Goal: Task Accomplishment & Management: Manage account settings

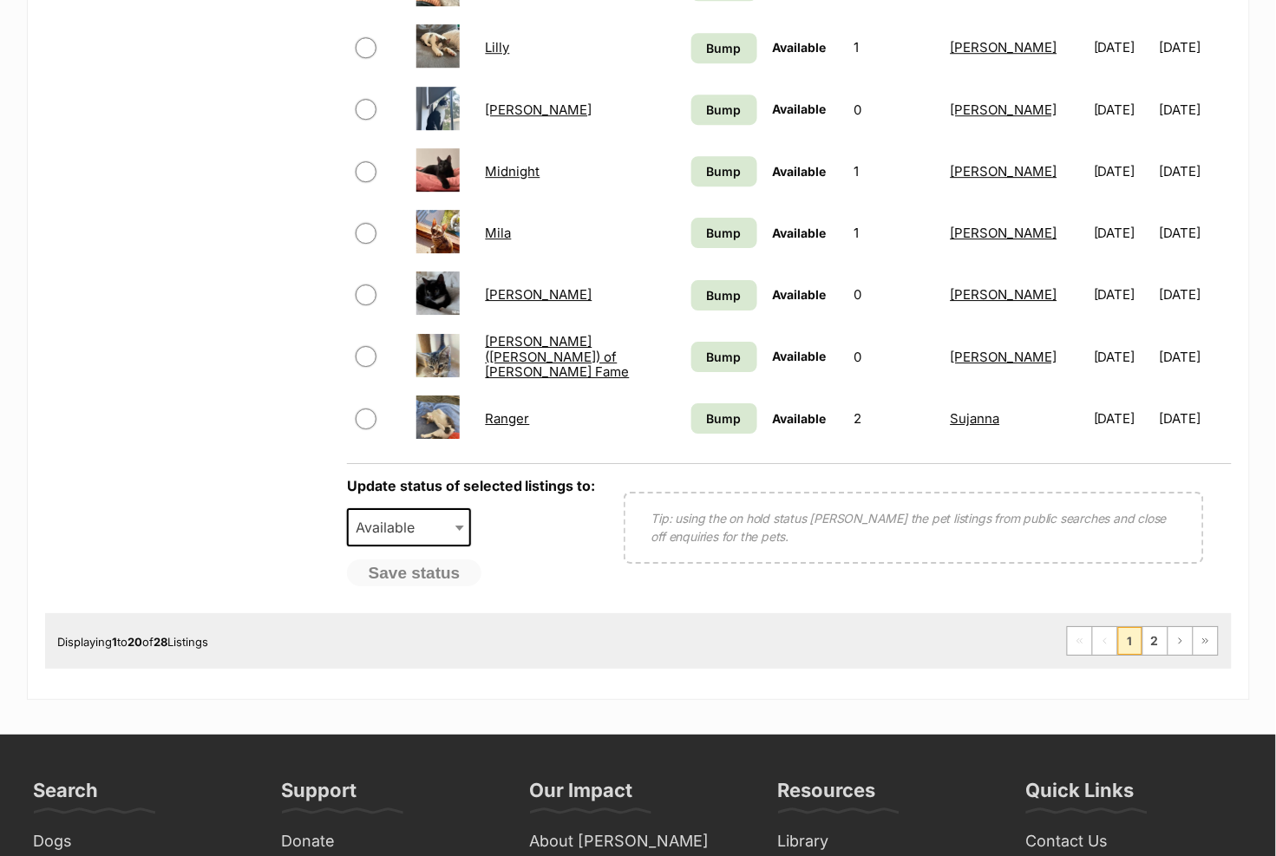
scroll to position [1265, 0]
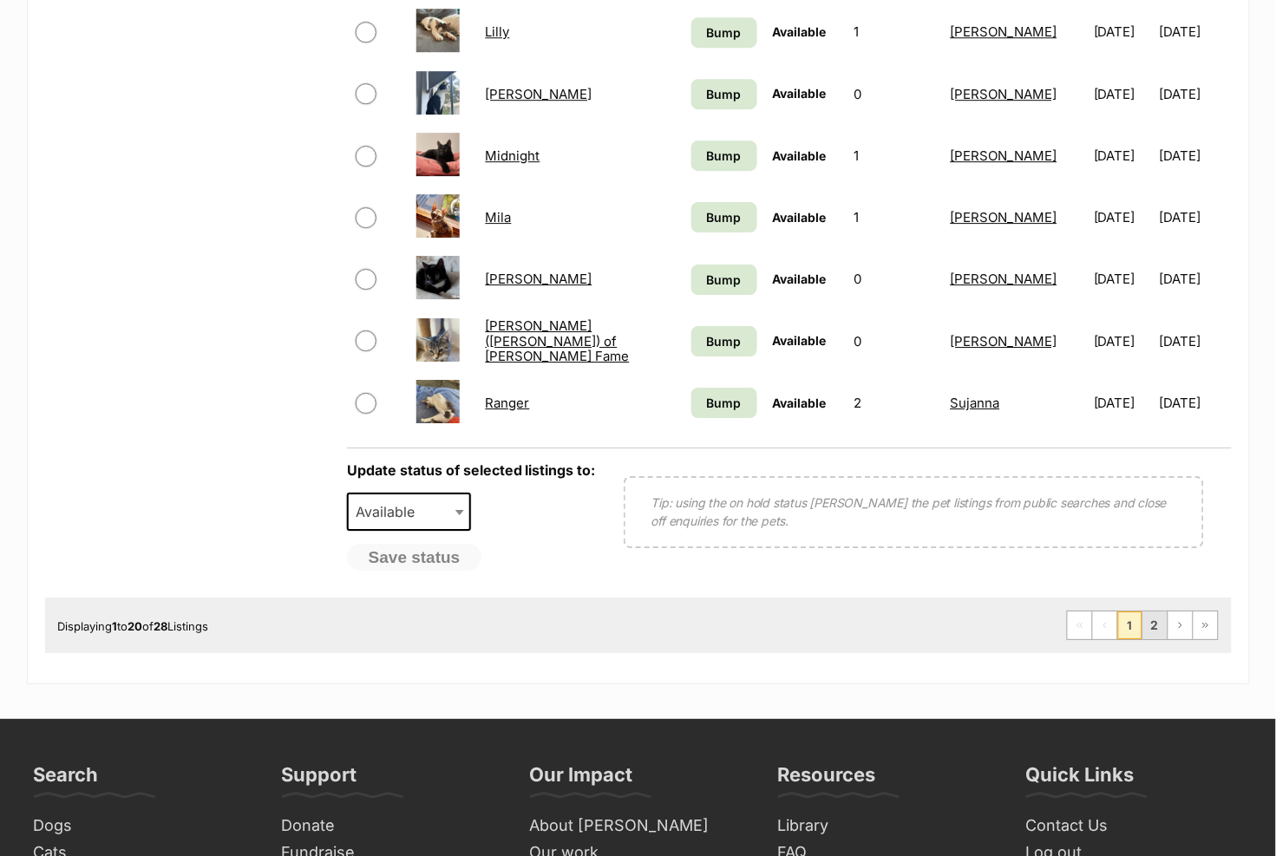
click at [1153, 639] on link "2" at bounding box center [1156, 626] width 24 height 28
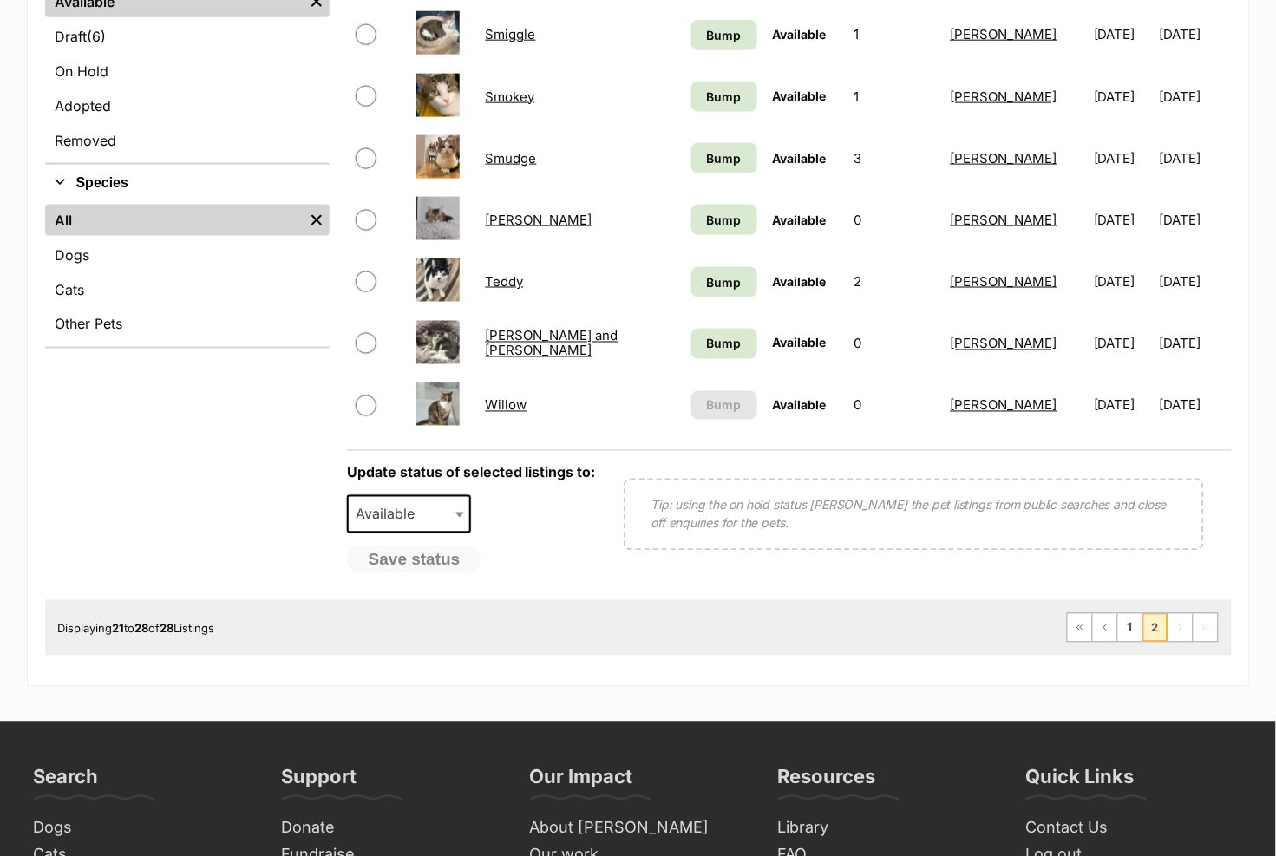
scroll to position [523, 0]
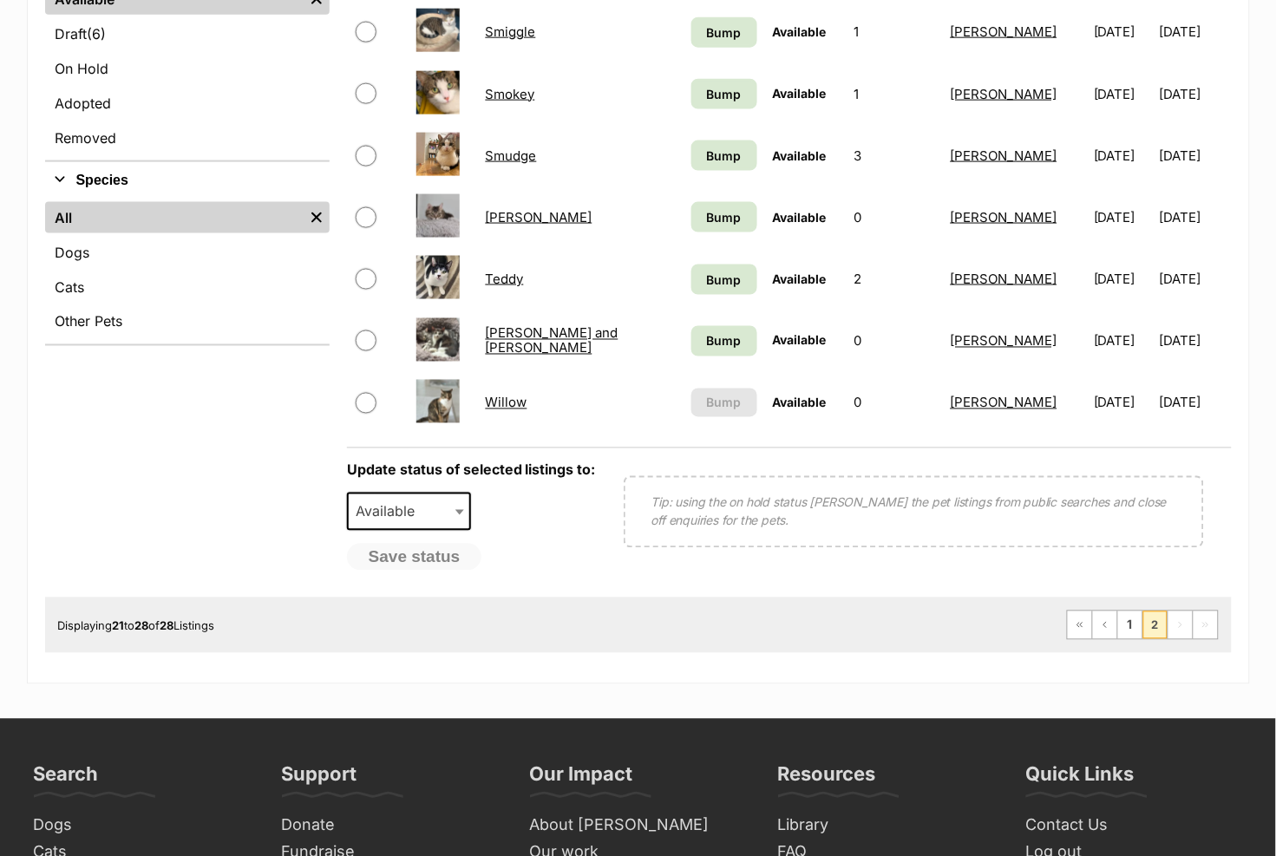
click at [504, 401] on link "Willow" at bounding box center [507, 403] width 42 height 16
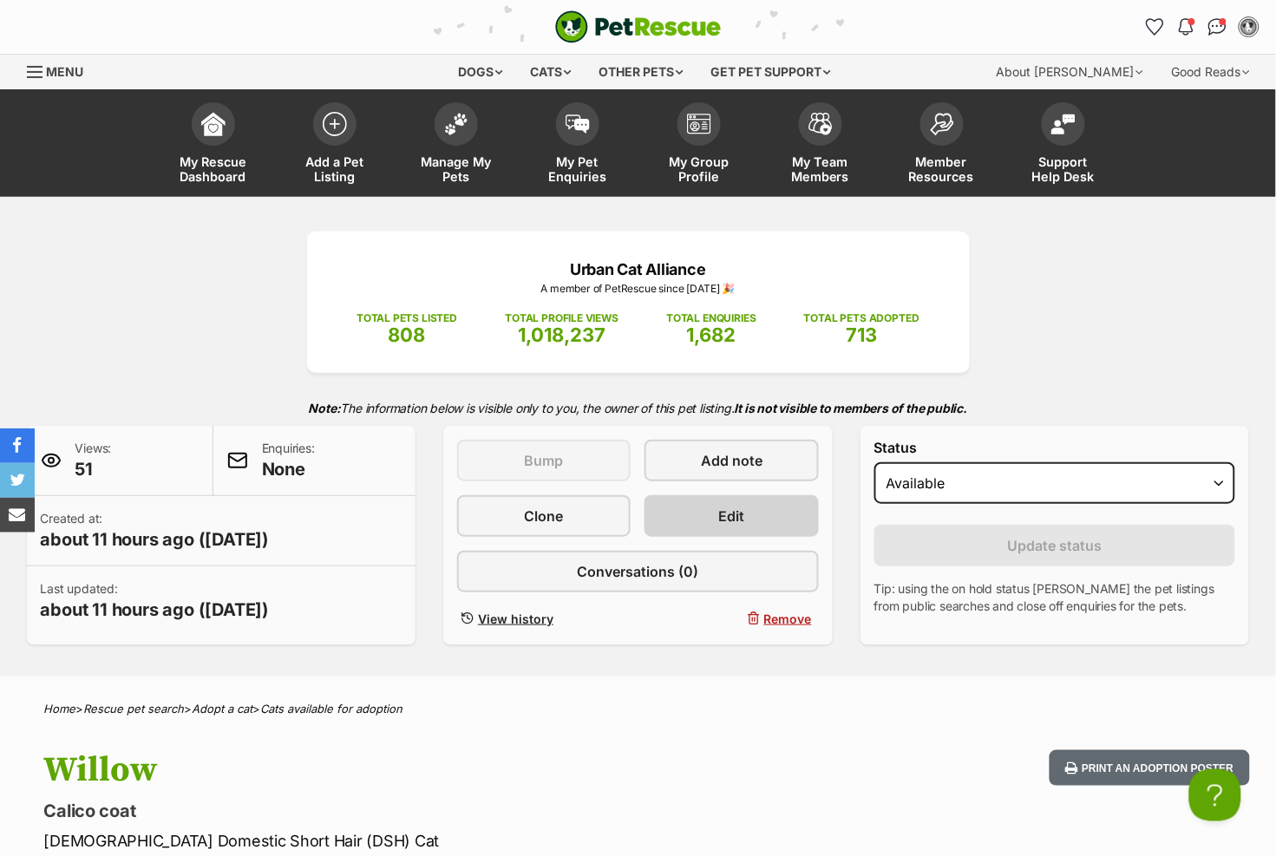
click at [742, 511] on span "Edit" at bounding box center [732, 516] width 26 height 21
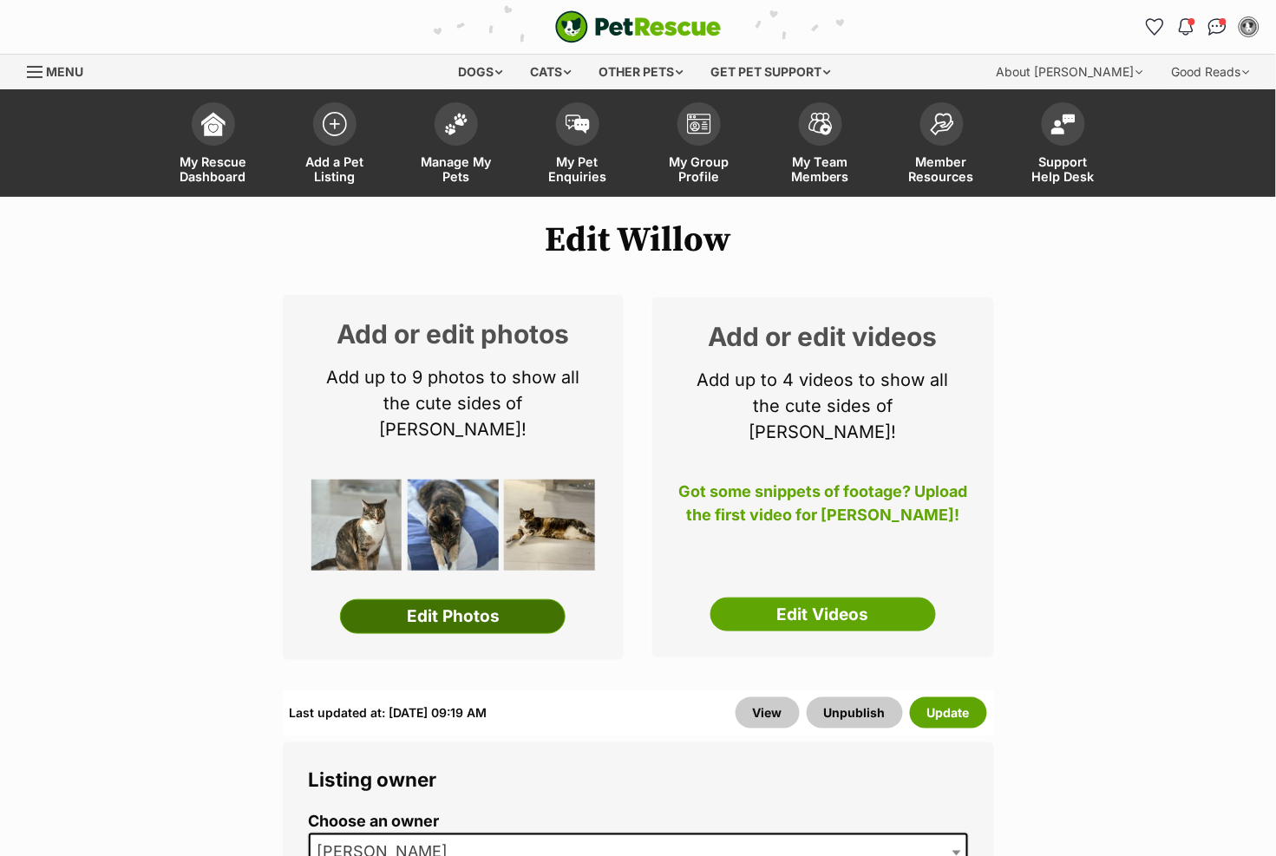
click at [470, 600] on link "Edit Photos" at bounding box center [453, 617] width 226 height 35
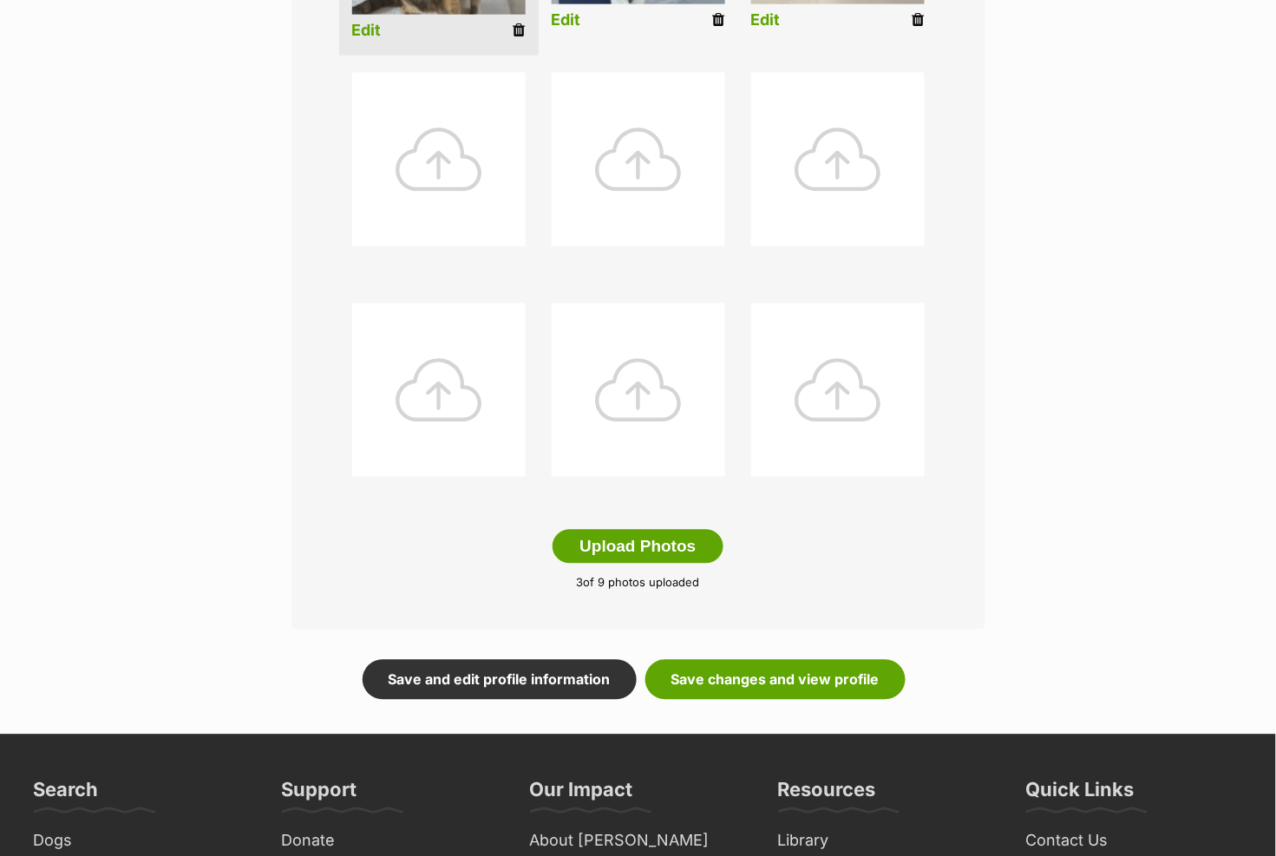
scroll to position [761, 0]
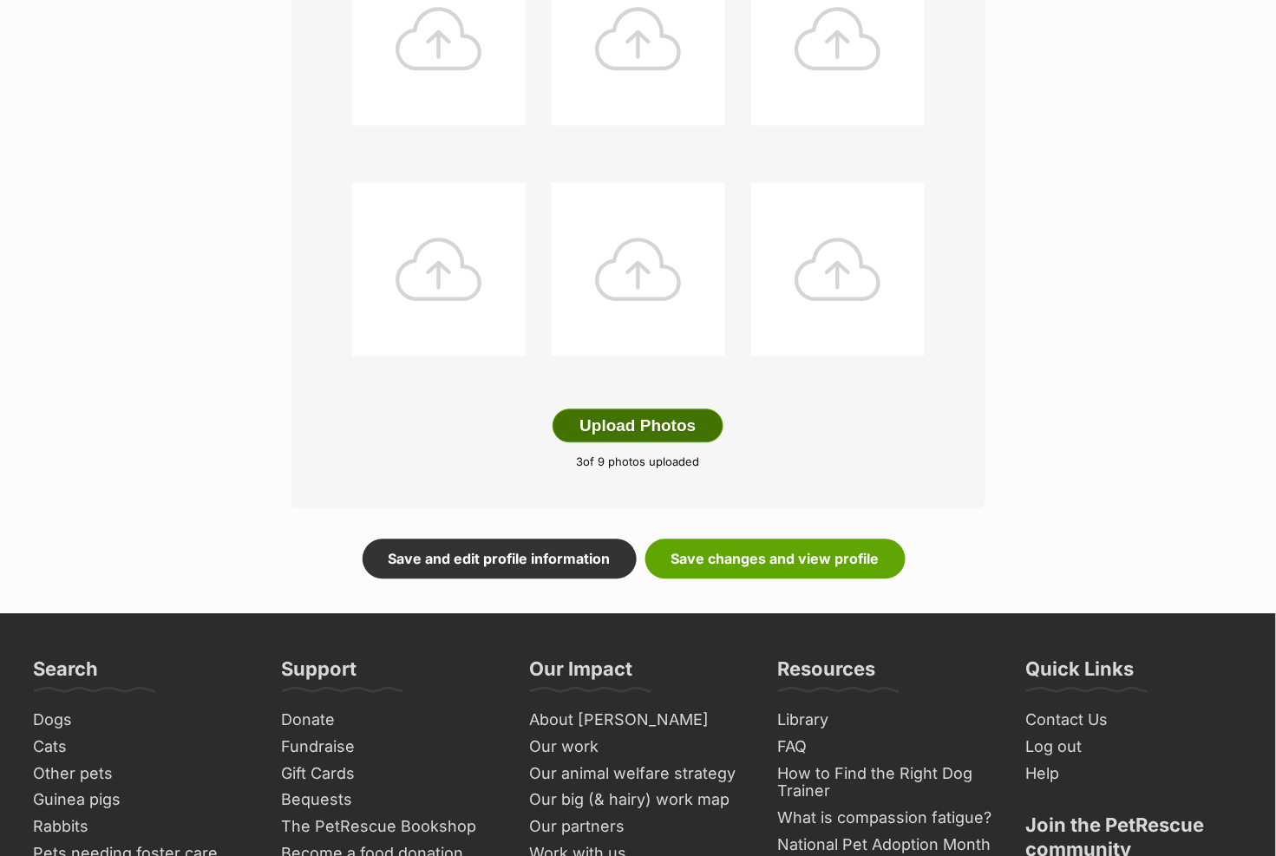
click at [609, 423] on button "Upload Photos" at bounding box center [638, 427] width 170 height 35
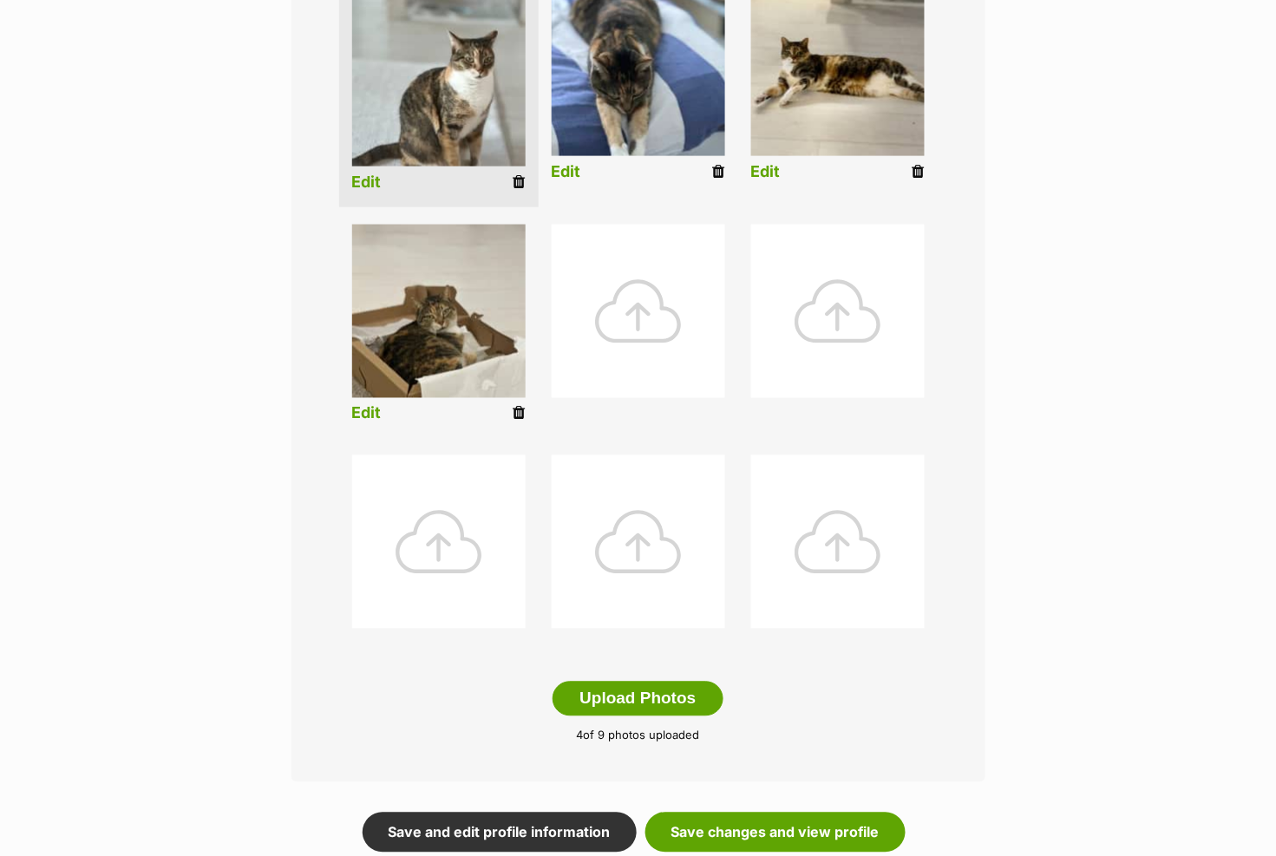
scroll to position [394, 0]
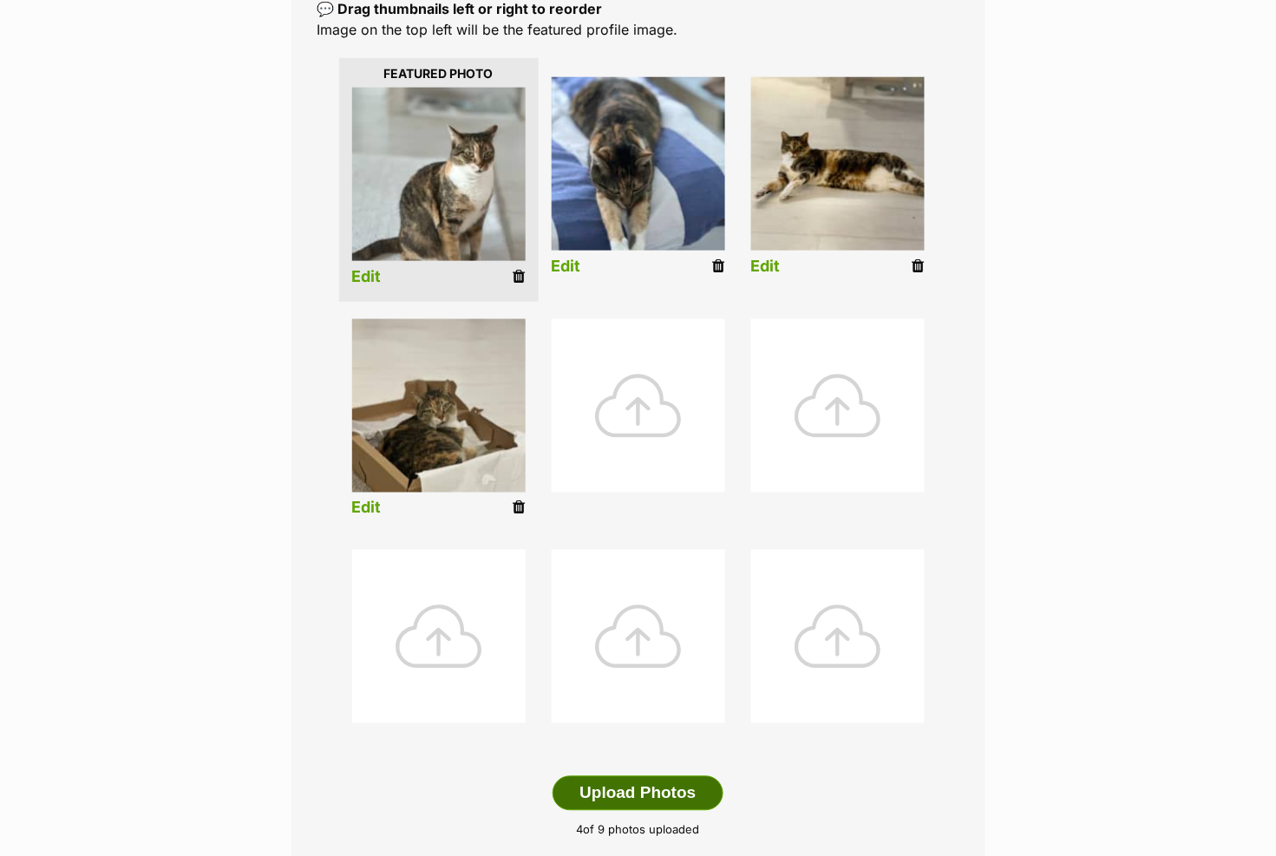
click at [673, 790] on button "Upload Photos" at bounding box center [638, 794] width 170 height 35
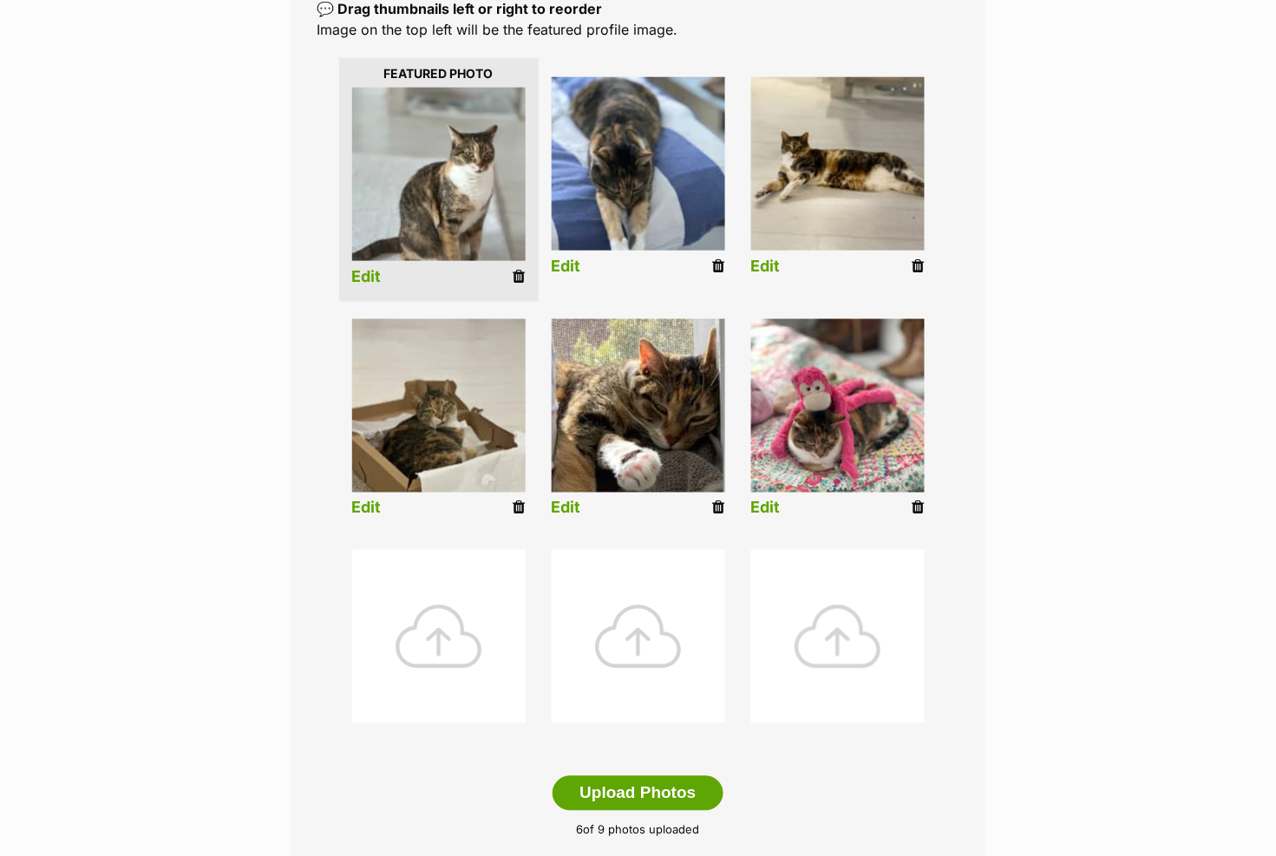
click at [859, 731] on li at bounding box center [838, 652] width 200 height 222
click at [969, 224] on div "Add pet photos Add up to 9 photos or videos to show all the cute sides of Willo…" at bounding box center [639, 389] width 694 height 976
click at [1055, 600] on div "Editing Willow's photos Add pet photos Add up to 9 photos or videos to show all…" at bounding box center [638, 393] width 1275 height 1110
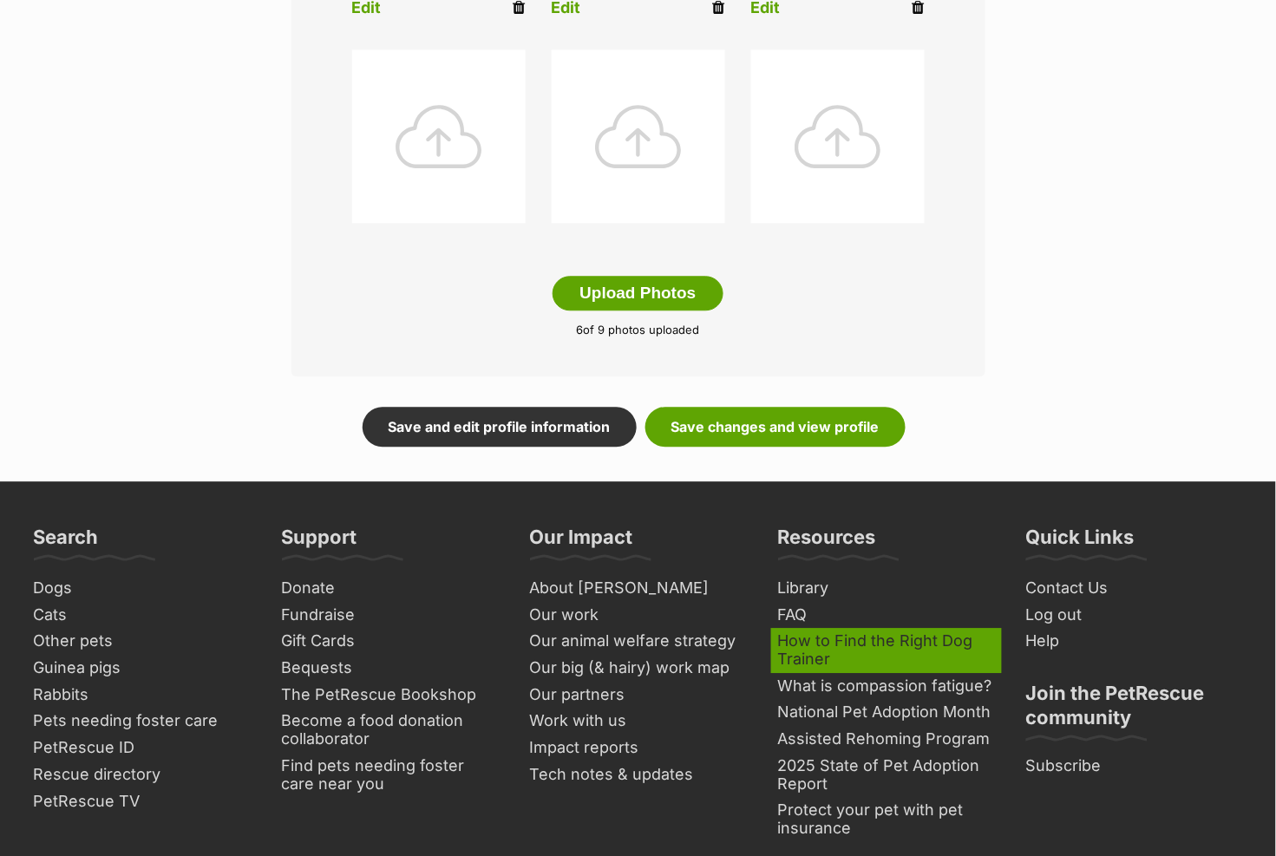
scroll to position [898, 0]
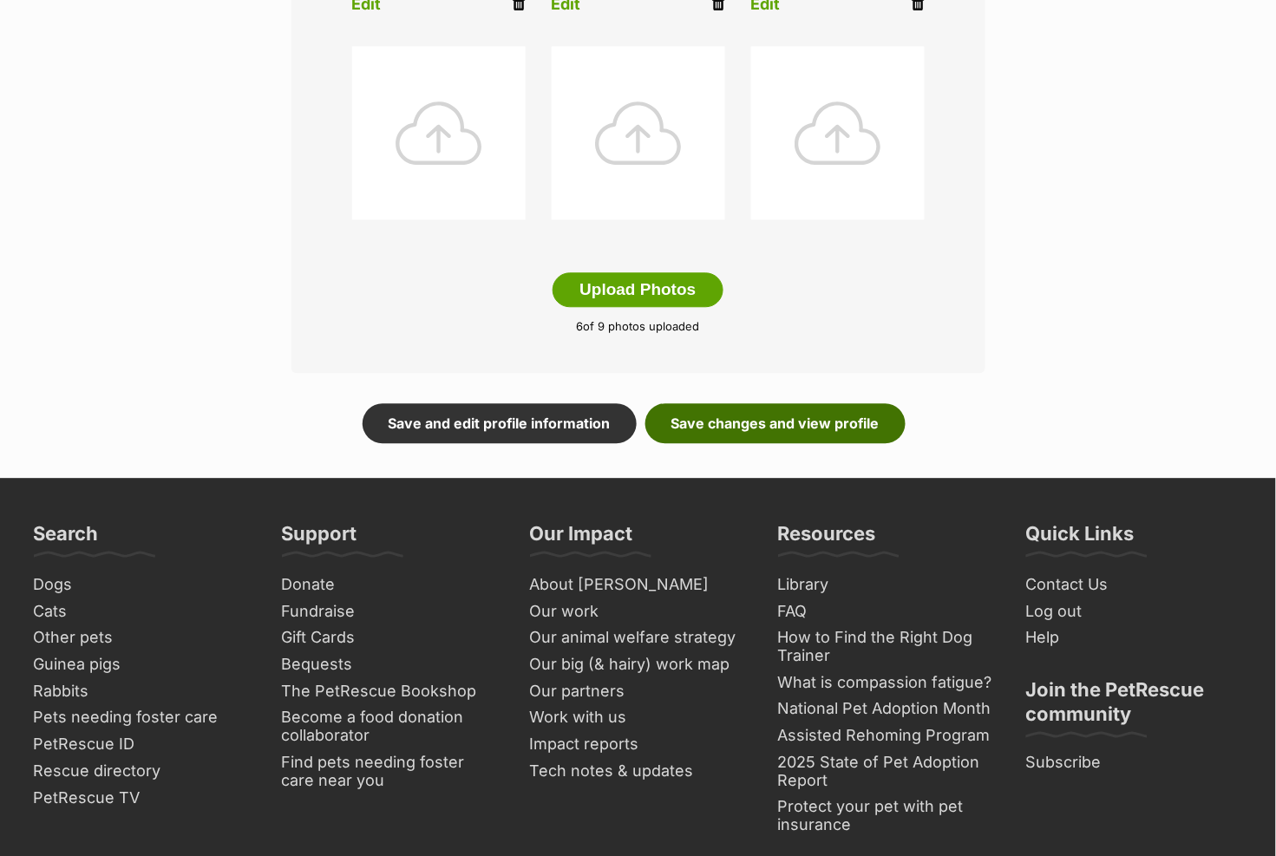
click at [761, 430] on link "Save changes and view profile" at bounding box center [776, 423] width 260 height 40
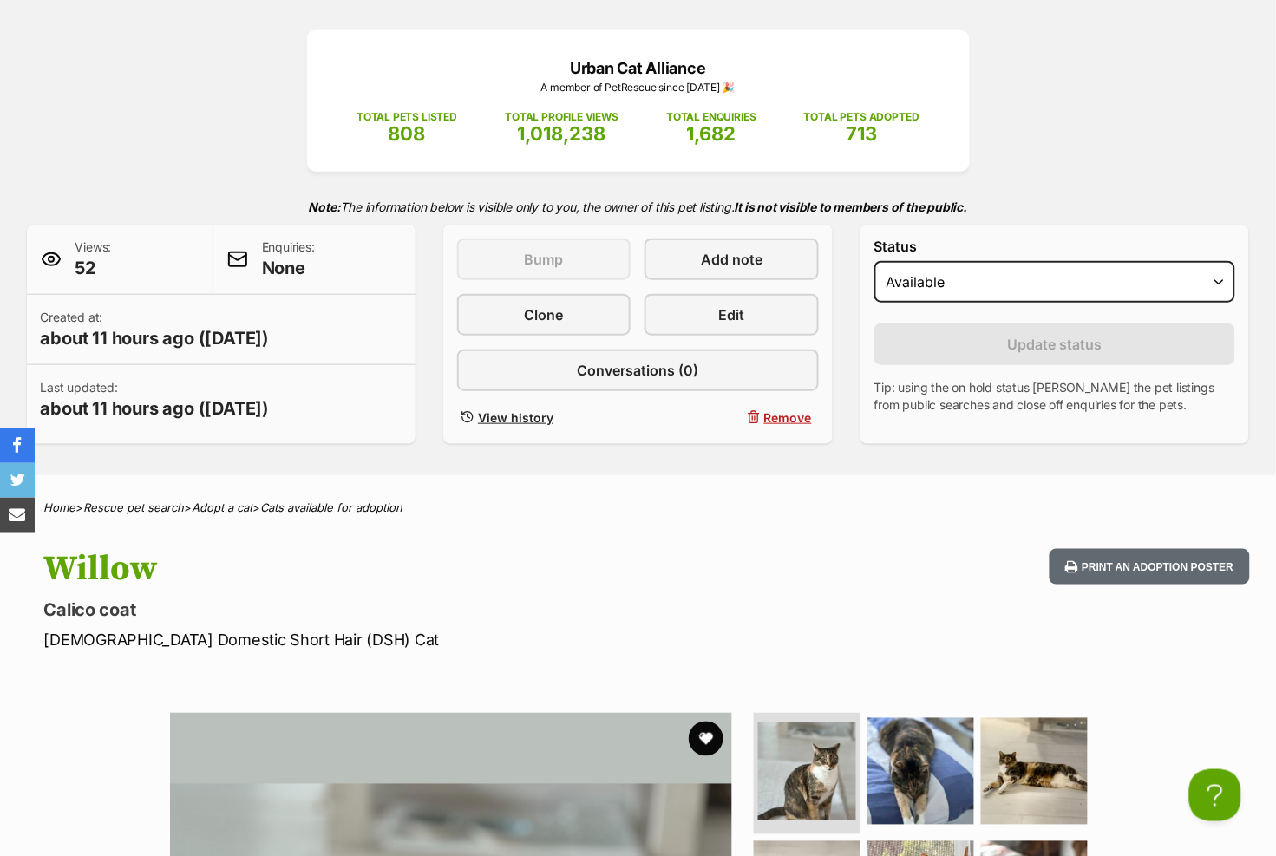
scroll to position [174, 0]
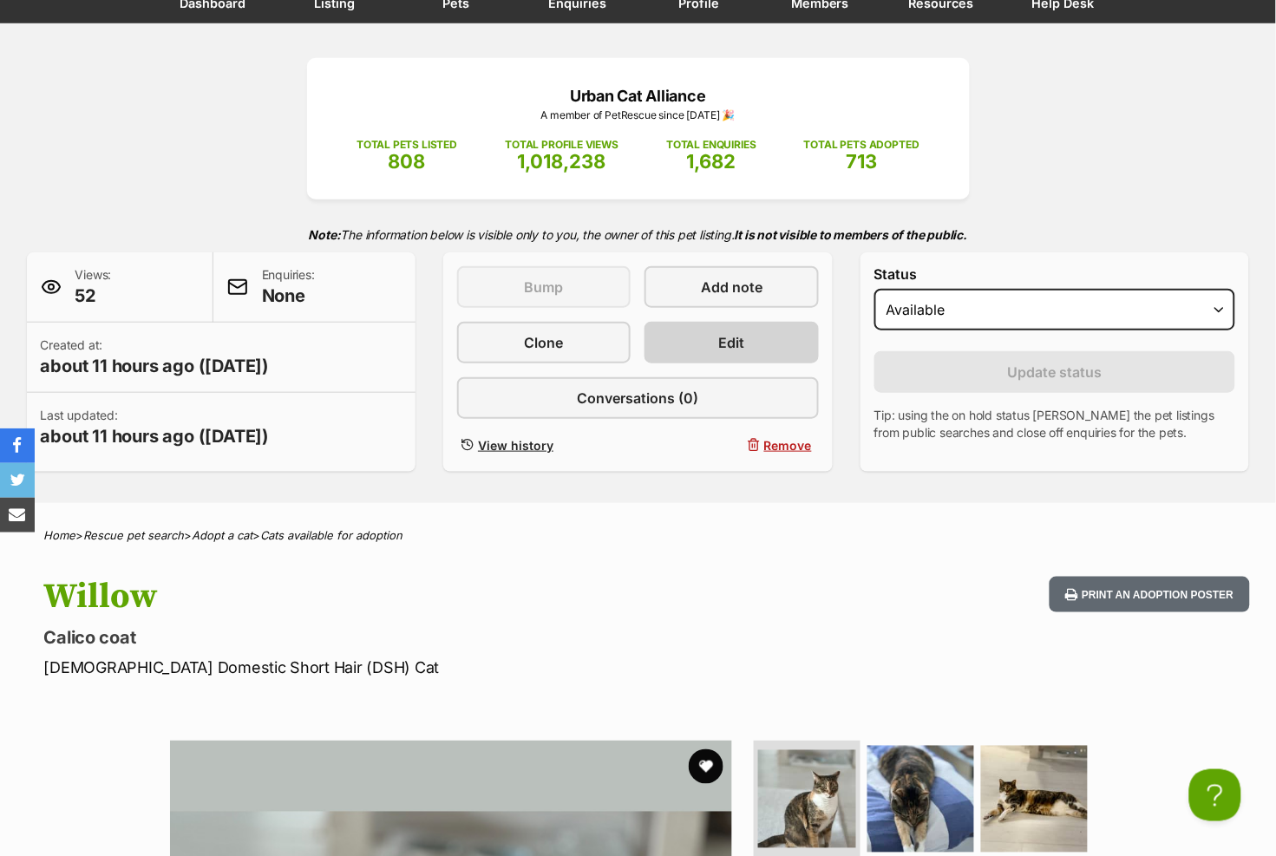
click at [703, 343] on link "Edit" at bounding box center [732, 343] width 174 height 42
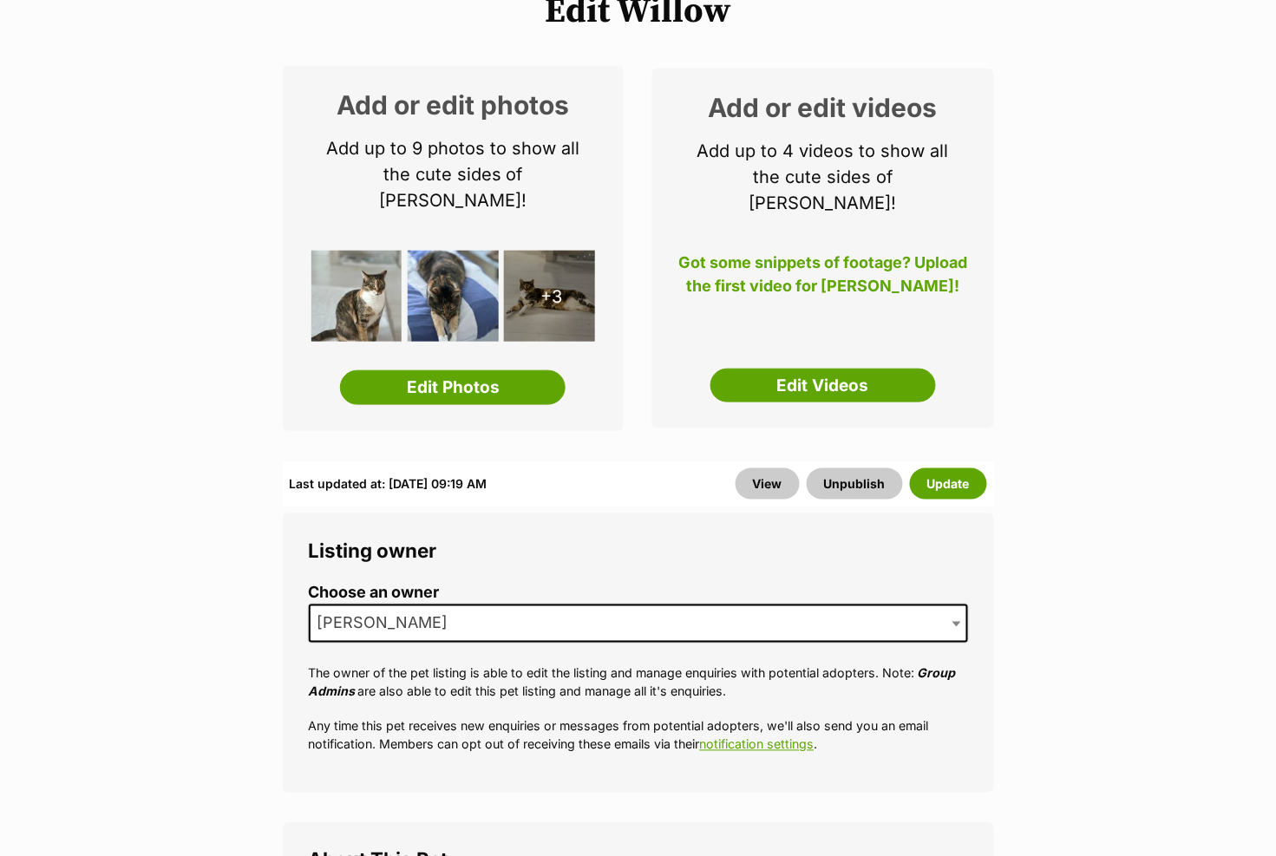
scroll to position [246, 0]
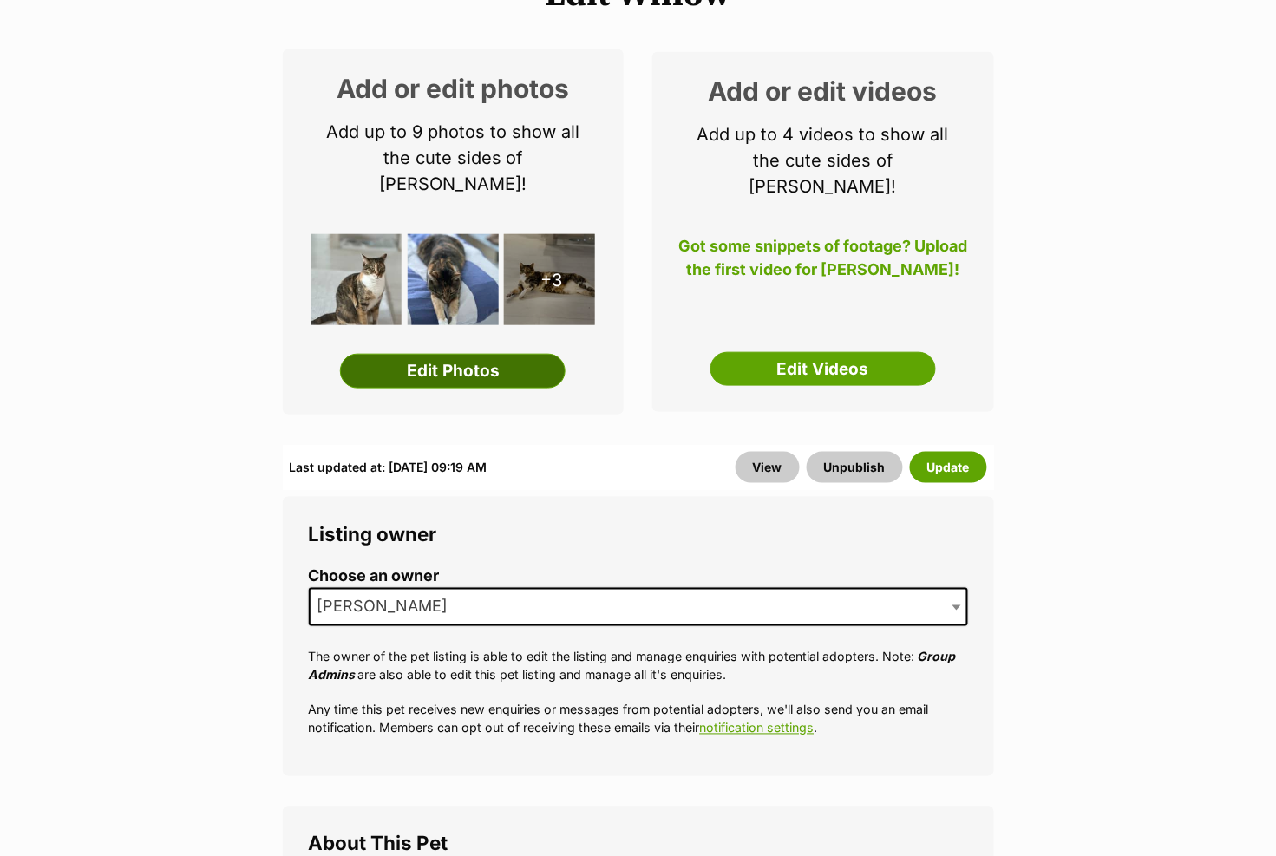
click at [505, 354] on link "Edit Photos" at bounding box center [453, 371] width 226 height 35
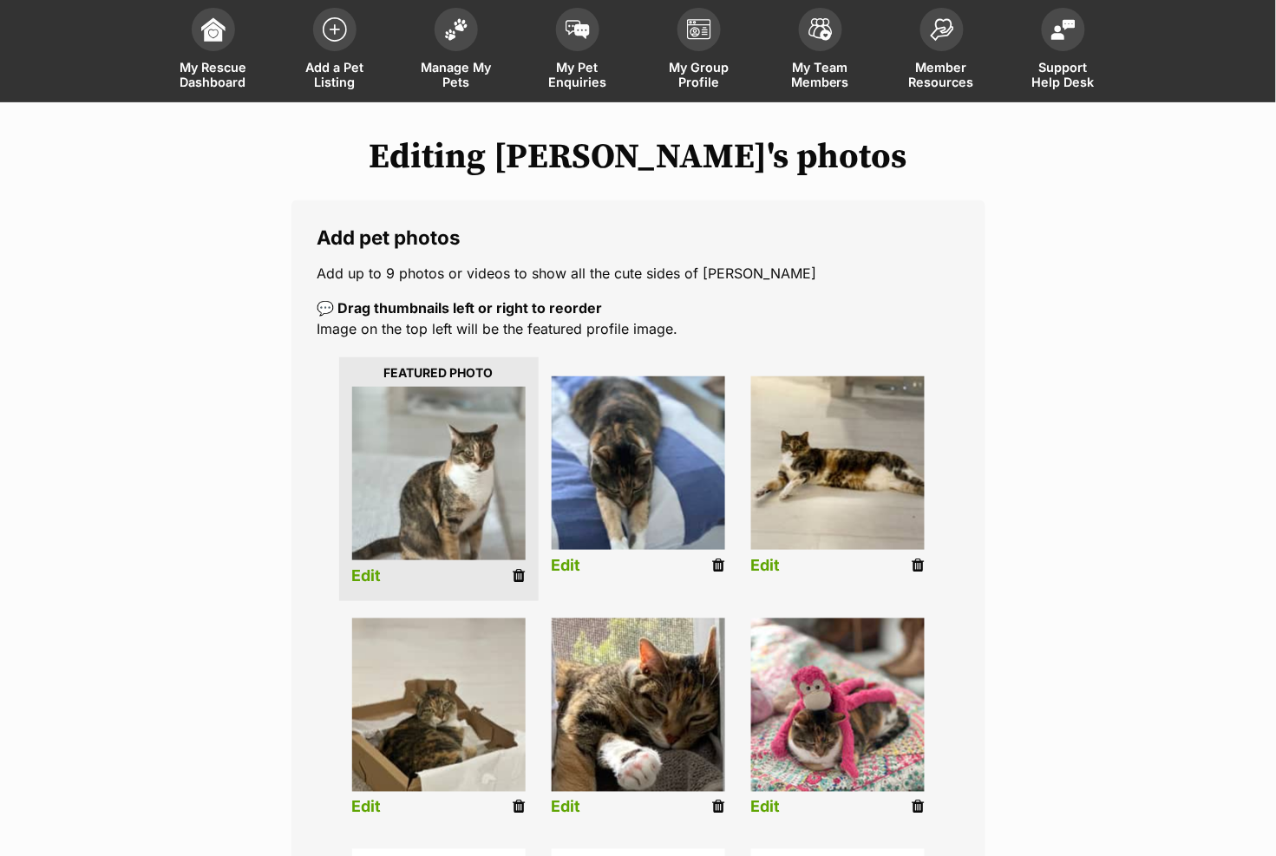
scroll to position [110, 0]
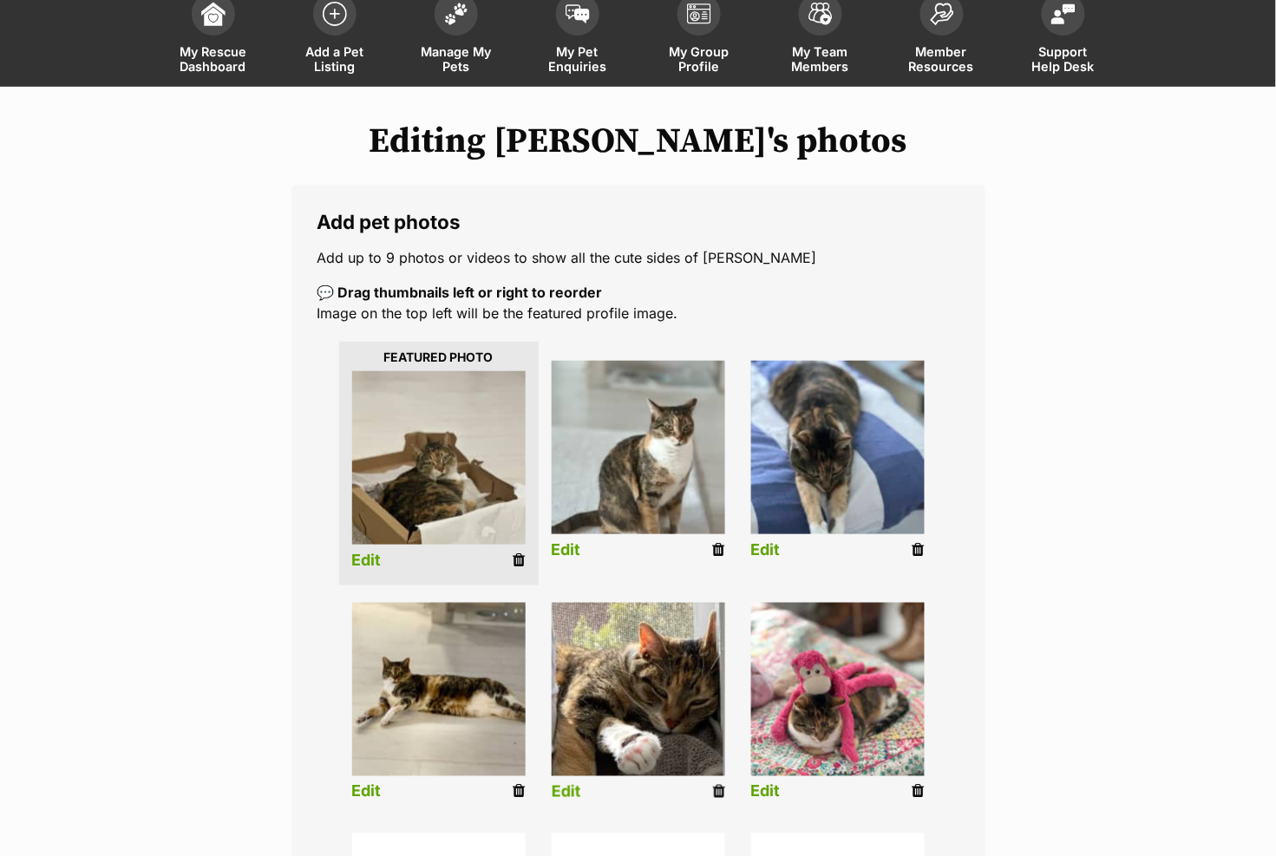
click at [684, 770] on img at bounding box center [639, 690] width 174 height 174
drag, startPoint x: 684, startPoint y: 770, endPoint x: 634, endPoint y: 645, distance: 134.4
click at [635, 645] on img at bounding box center [639, 690] width 174 height 174
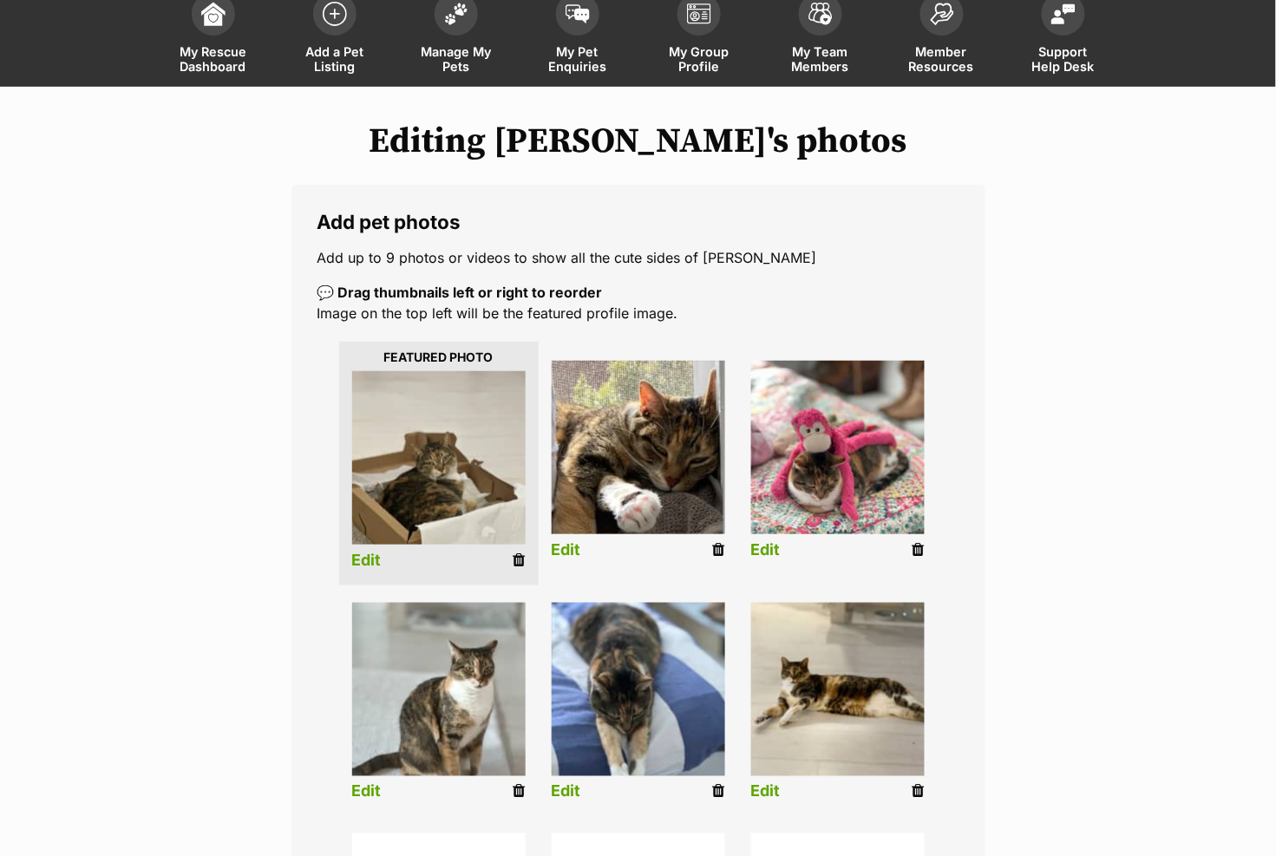
click at [1079, 610] on div "Editing [PERSON_NAME]'s photos Add pet photos Add up to 9 photos or videos to s…" at bounding box center [638, 676] width 1275 height 1110
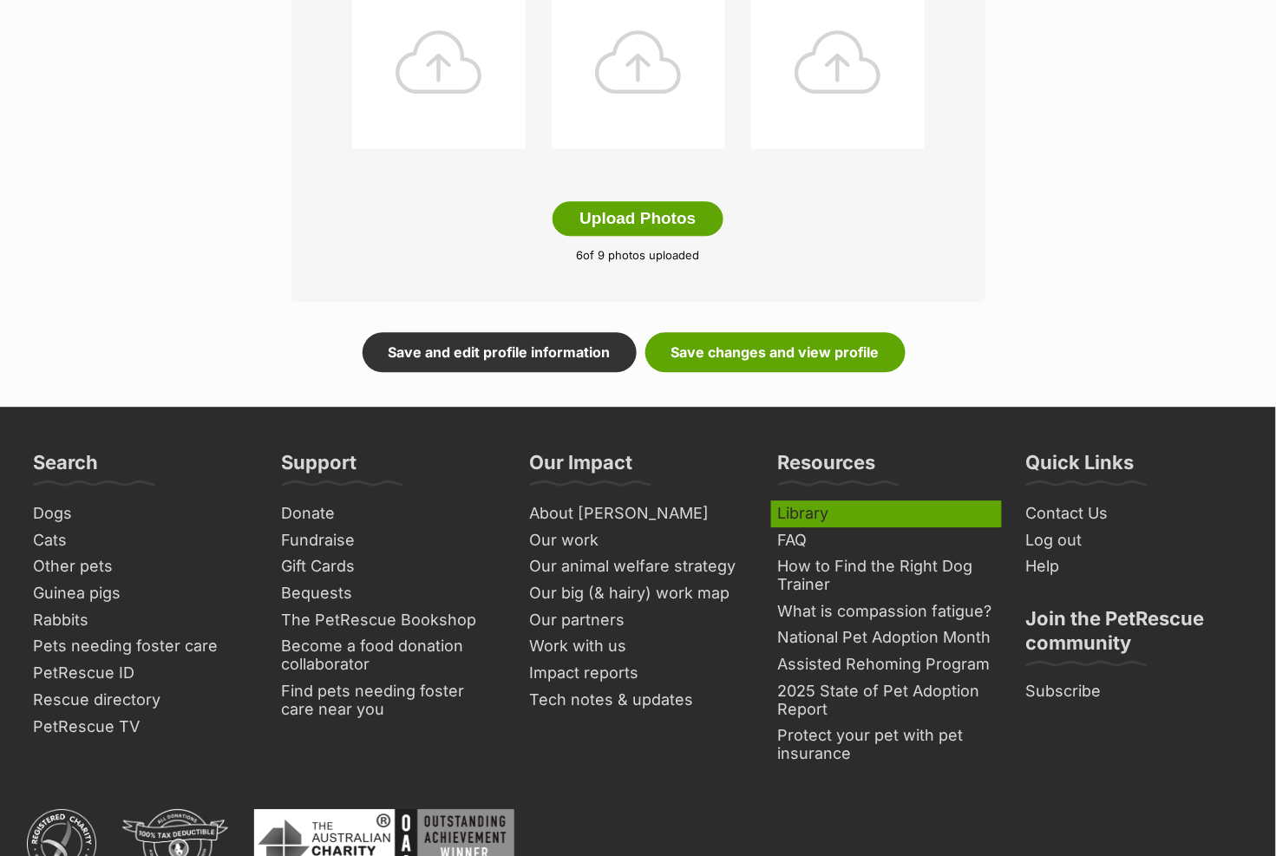
scroll to position [973, 0]
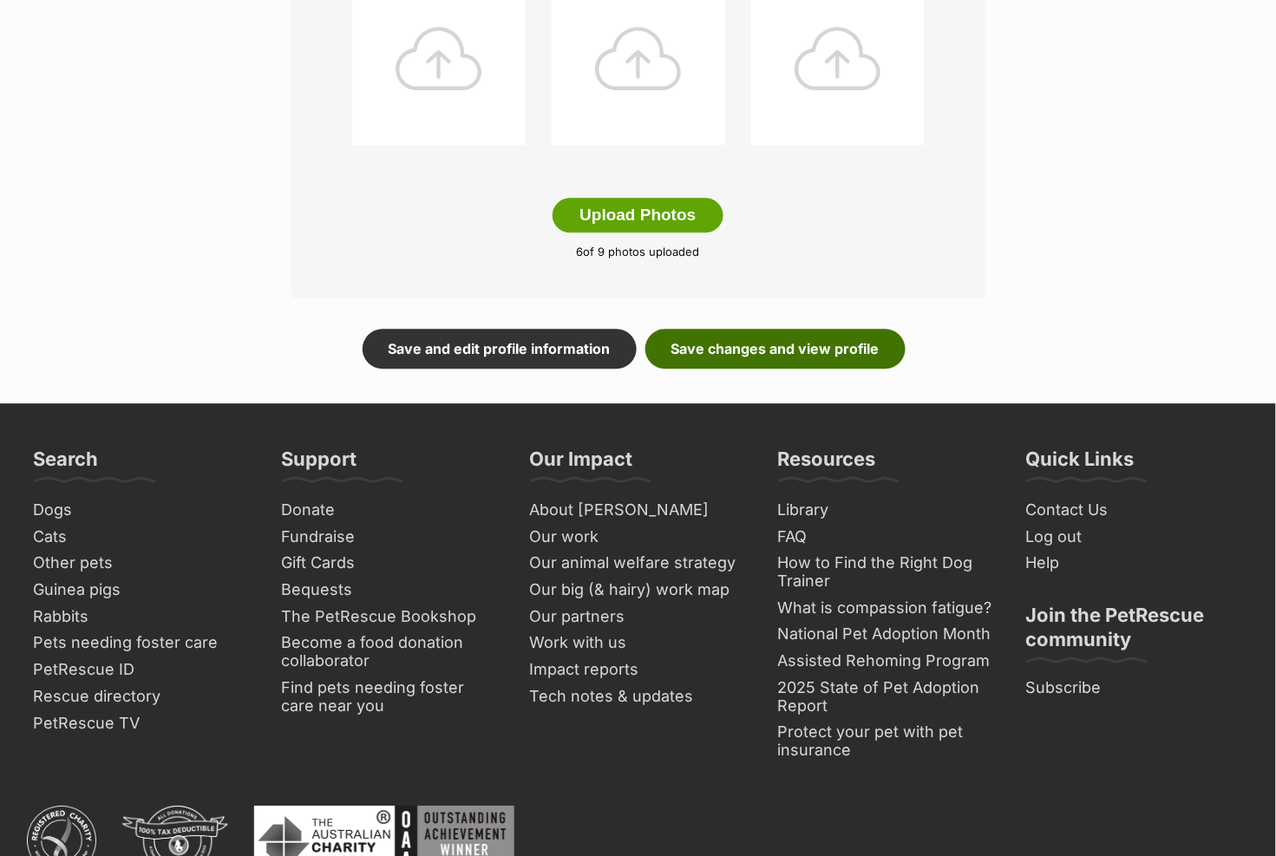
click at [818, 355] on link "Save changes and view profile" at bounding box center [776, 349] width 260 height 40
